Goal: Information Seeking & Learning: Learn about a topic

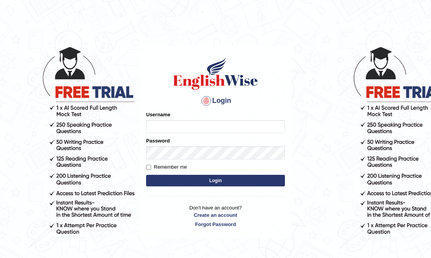
type input "cansu_parramatta"
click at [205, 180] on button "Login" at bounding box center [215, 181] width 139 height 12
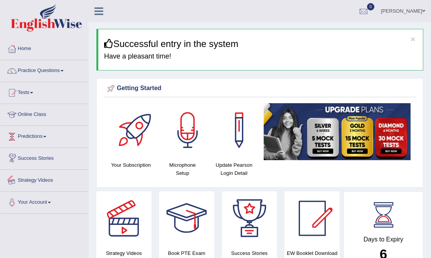
click at [34, 181] on link "Strategy Videos" at bounding box center [44, 179] width 88 height 19
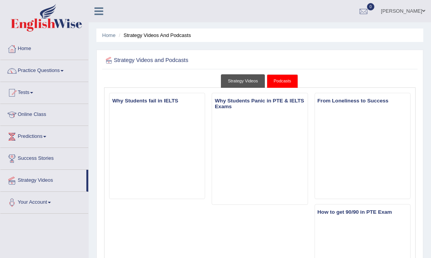
click at [246, 79] on link "Strategy Videos" at bounding box center [243, 80] width 44 height 13
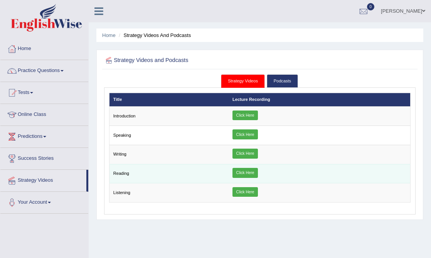
click at [245, 171] on link "Click Here" at bounding box center [245, 173] width 25 height 10
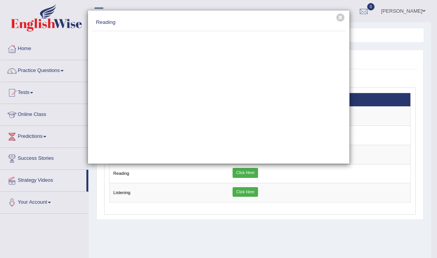
click at [52, 69] on div "× Reading" at bounding box center [218, 129] width 437 height 258
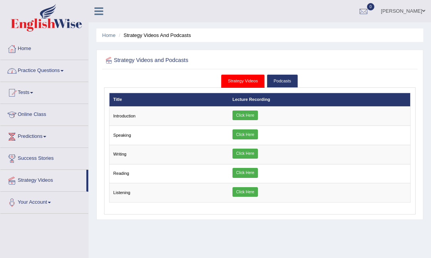
click at [52, 69] on link "Practice Questions" at bounding box center [44, 69] width 88 height 19
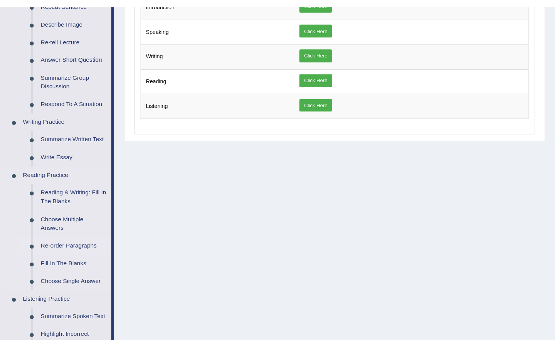
scroll to position [123, 0]
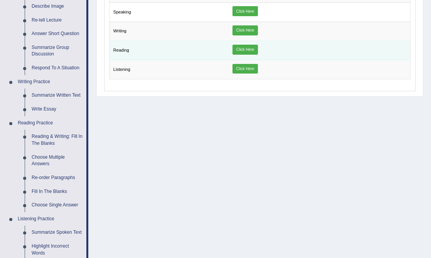
click at [252, 49] on link "Click Here" at bounding box center [245, 50] width 25 height 10
